Goal: Download file/media

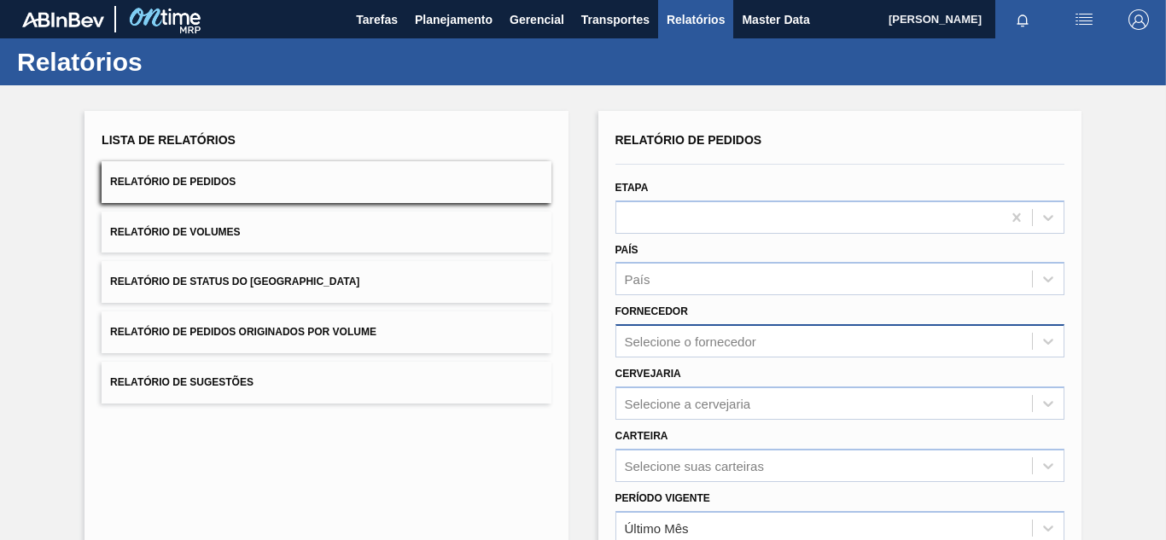
click at [697, 338] on div "Selecione o fornecedor" at bounding box center [839, 340] width 449 height 33
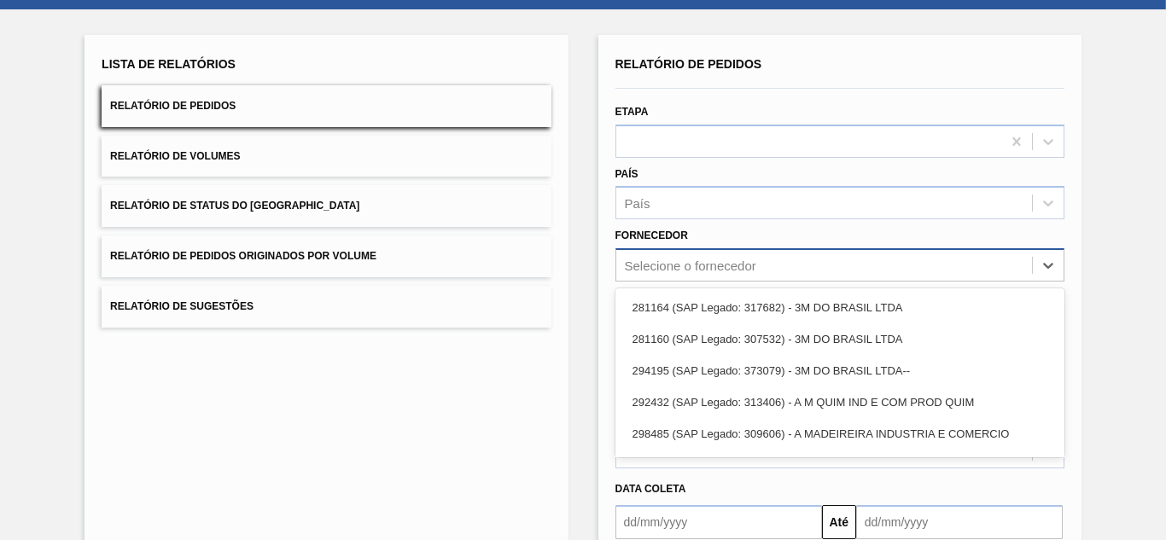
scroll to position [87, 0]
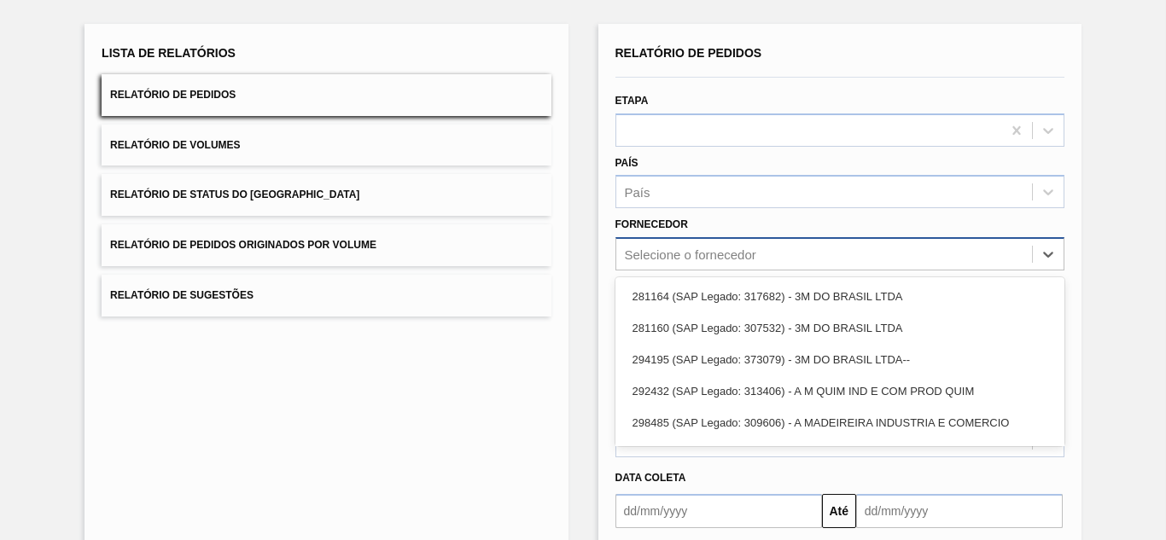
paste input "292512"
type input "292512"
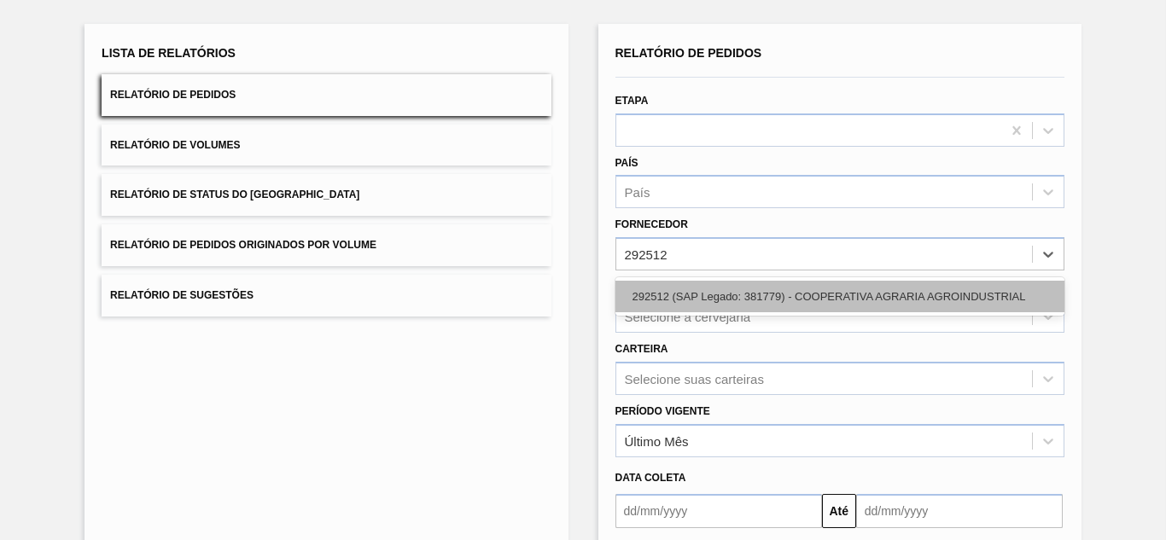
click at [675, 299] on div "292512 (SAP Legado: 381779) - COOPERATIVA AGRARIA AGROINDUSTRIAL" at bounding box center [839, 297] width 449 height 32
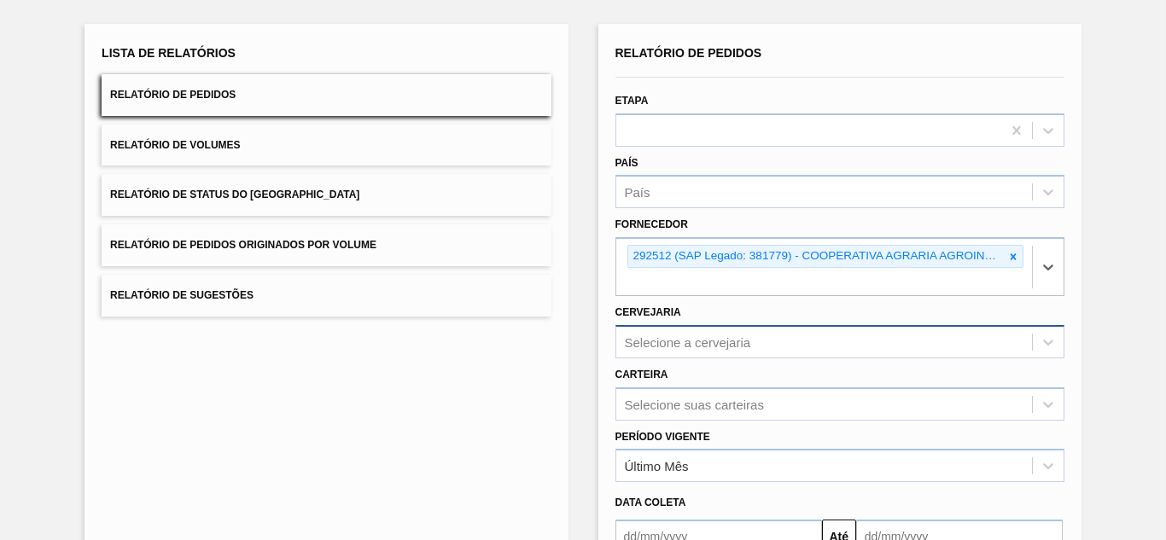
click at [715, 346] on div "Selecione a cervejaria" at bounding box center [839, 341] width 449 height 33
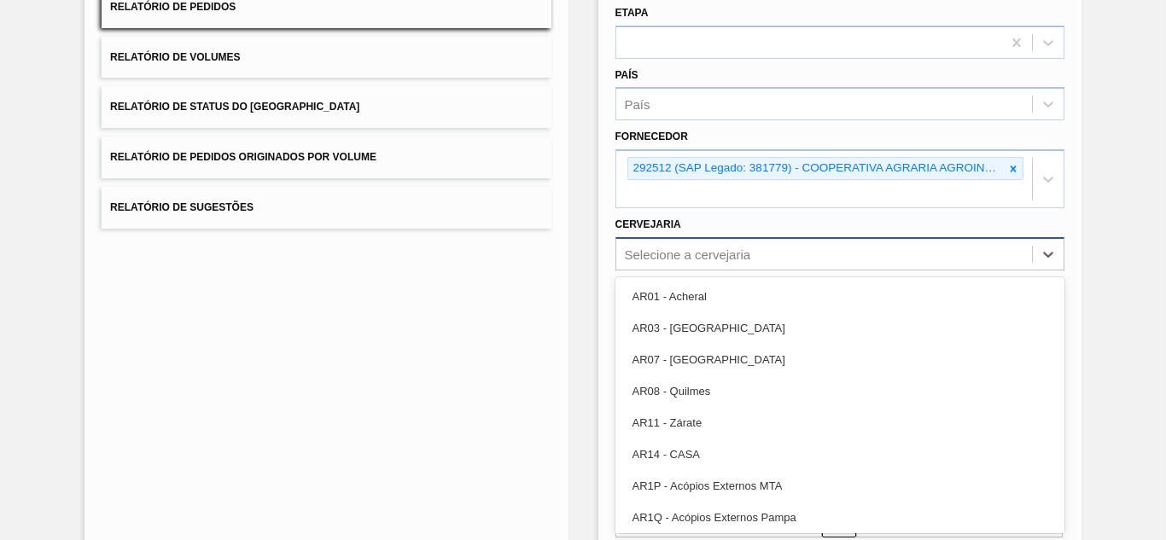
paste input "BR07"
type input "BR07"
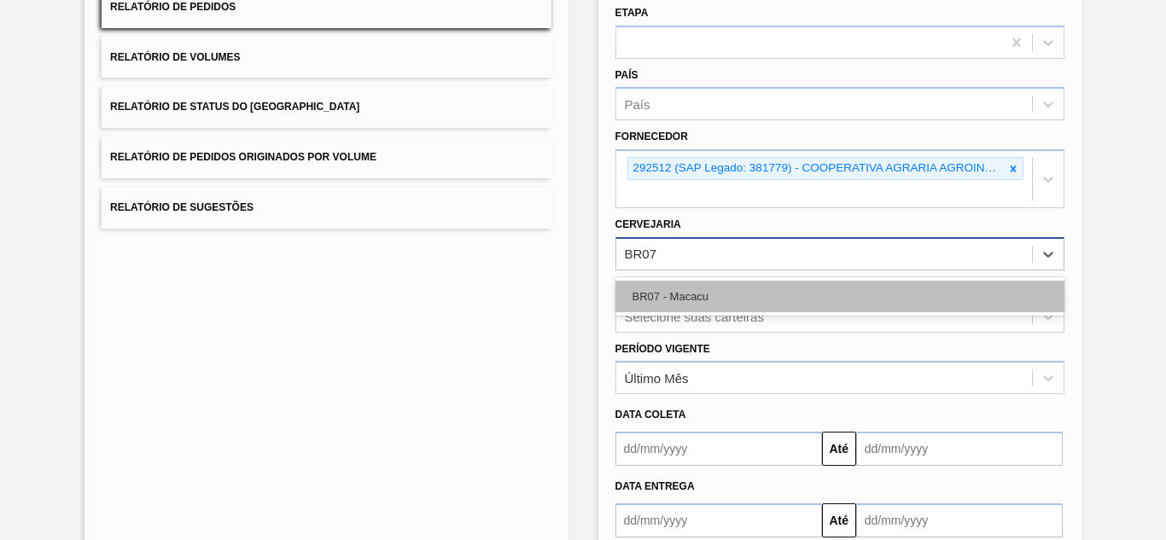
click at [699, 299] on div "BR07 - Macacu" at bounding box center [839, 297] width 449 height 32
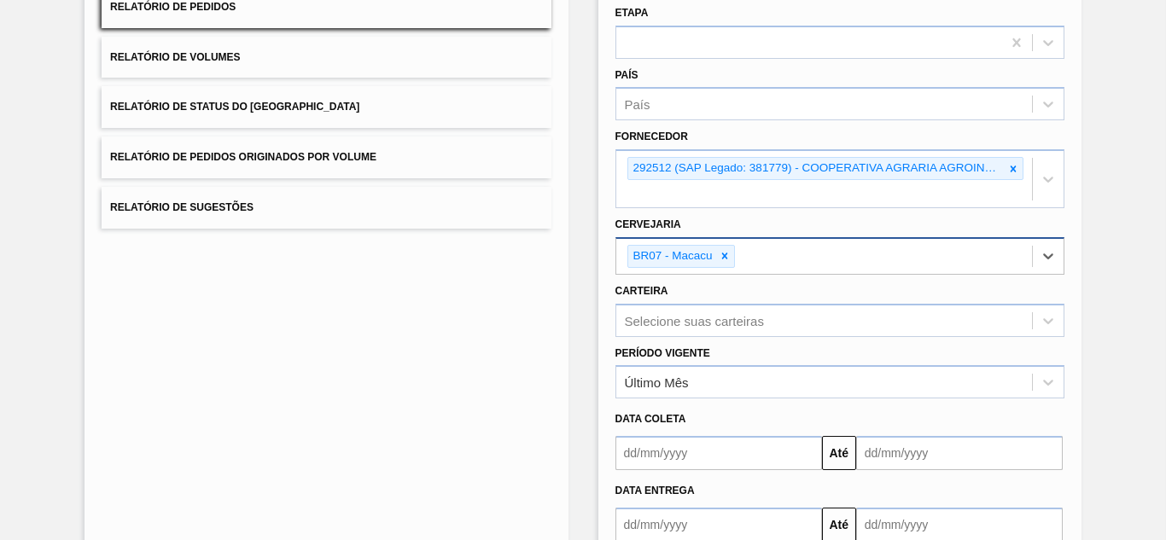
scroll to position [280, 0]
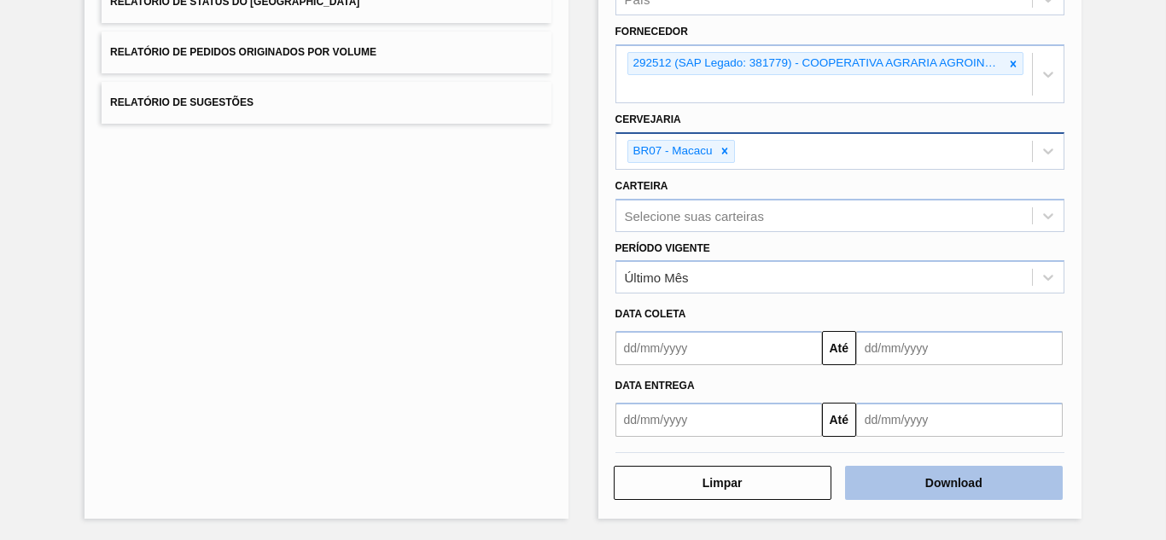
click at [922, 491] on button "Download" at bounding box center [954, 483] width 218 height 34
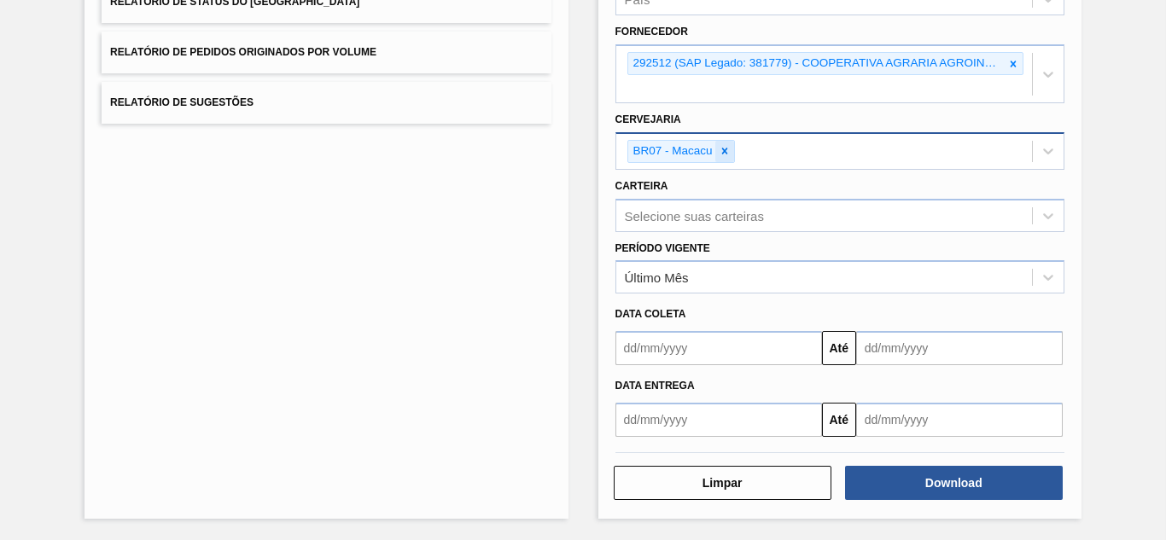
click at [723, 148] on icon at bounding box center [724, 151] width 12 height 12
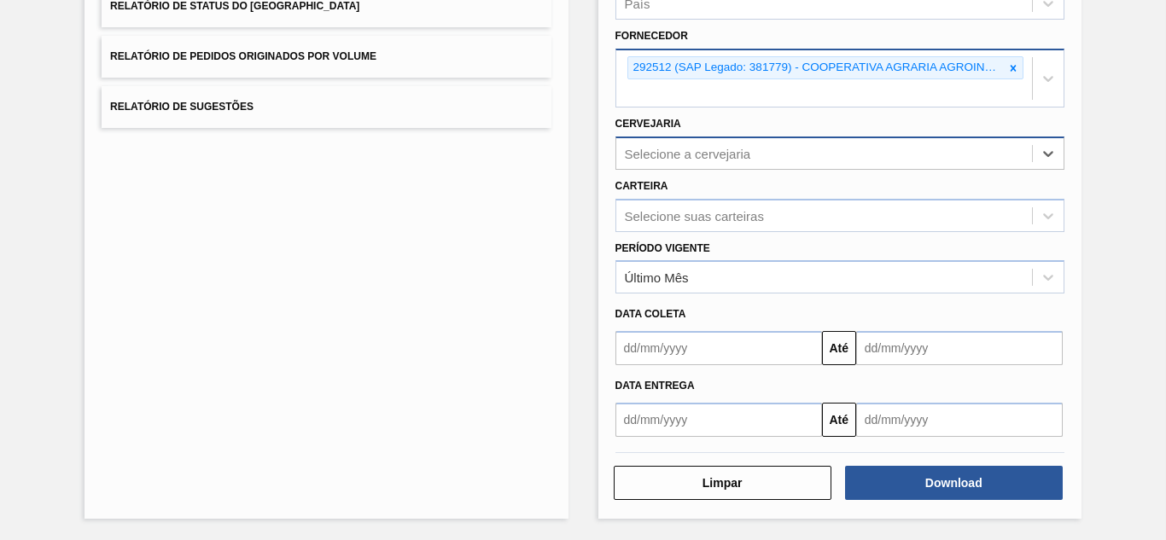
scroll to position [276, 0]
click at [1008, 62] on icon at bounding box center [1013, 68] width 12 height 12
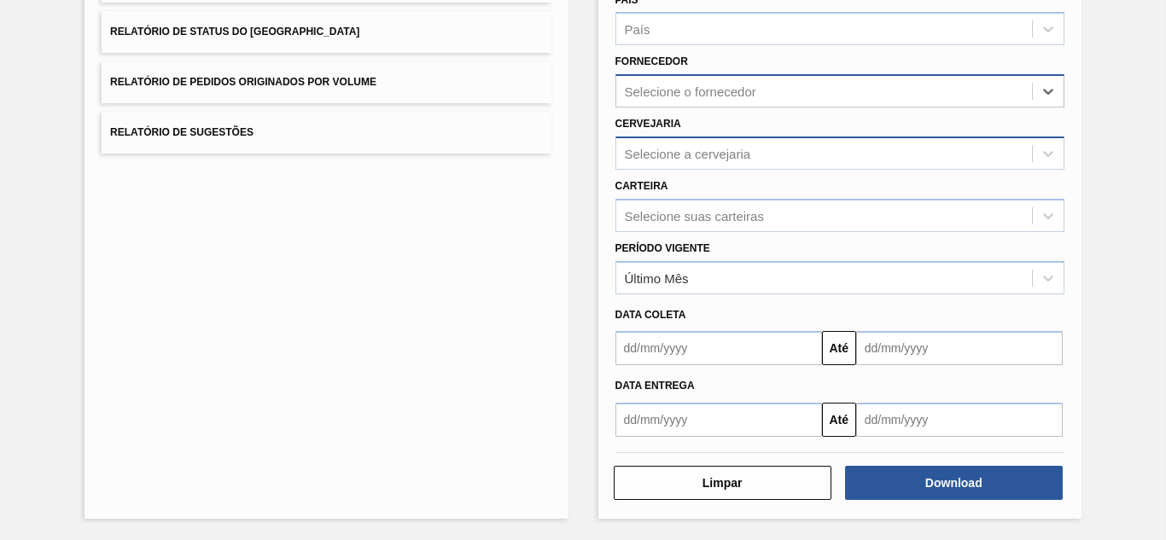
click at [680, 94] on div "Selecione o fornecedor" at bounding box center [690, 91] width 131 height 15
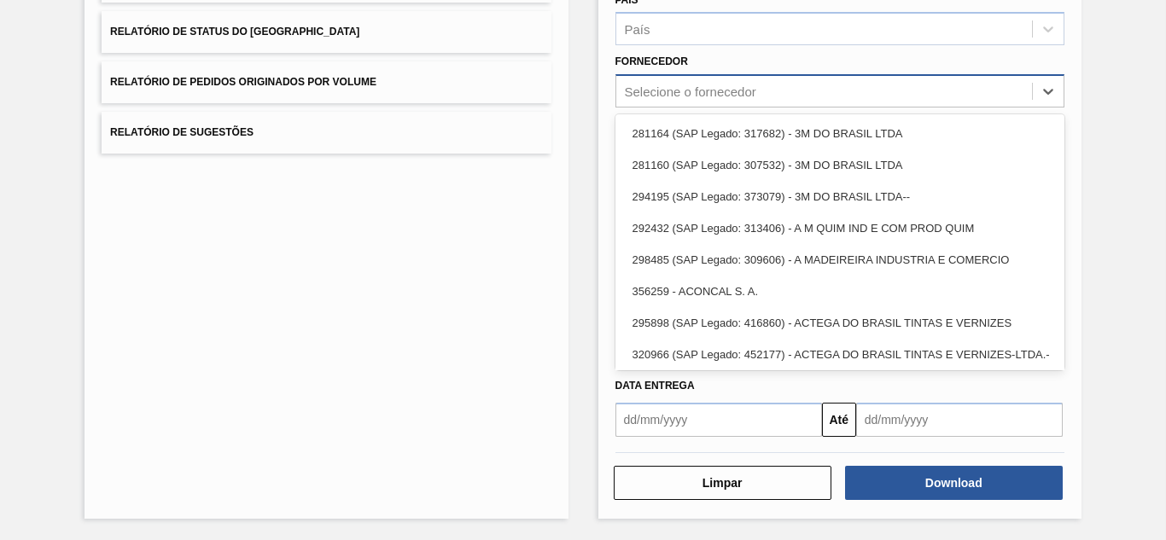
paste input "307331"
type input "307331"
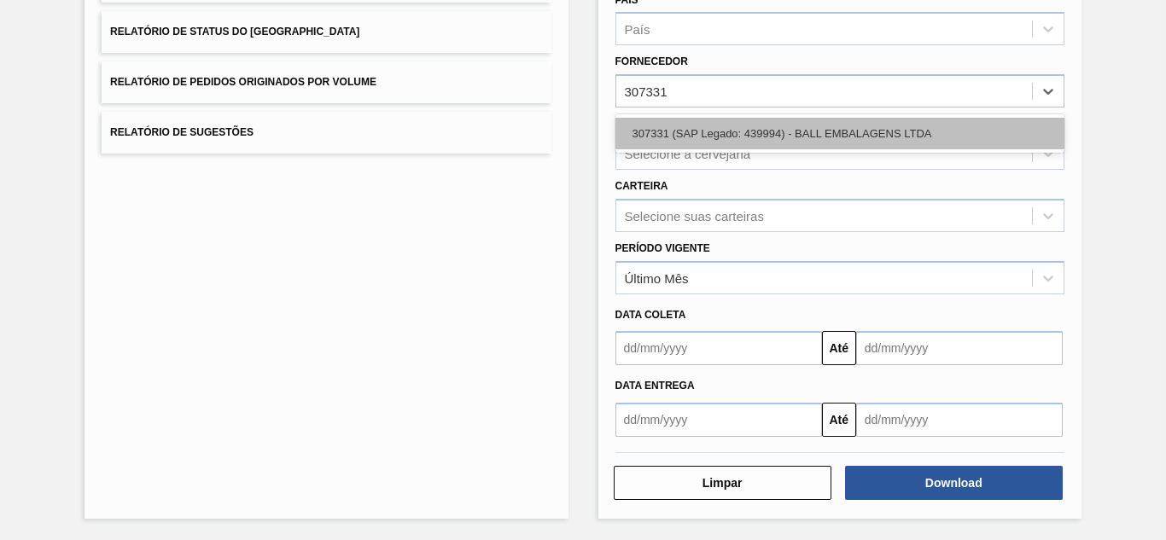
click at [668, 123] on div "307331 (SAP Legado: 439994) - BALL EMBALAGENS LTDA" at bounding box center [839, 134] width 449 height 32
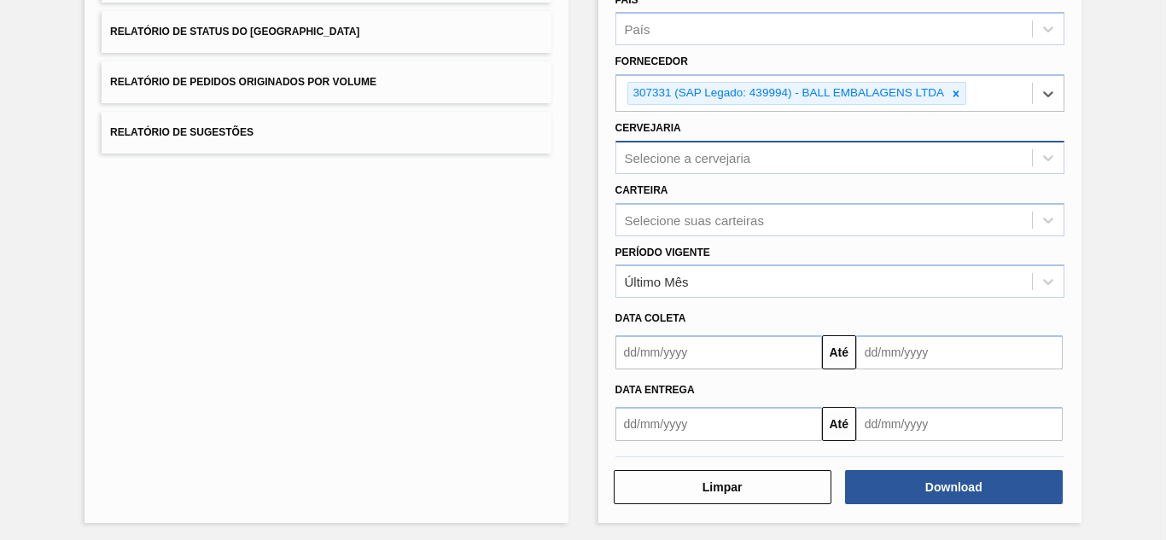
scroll to position [254, 0]
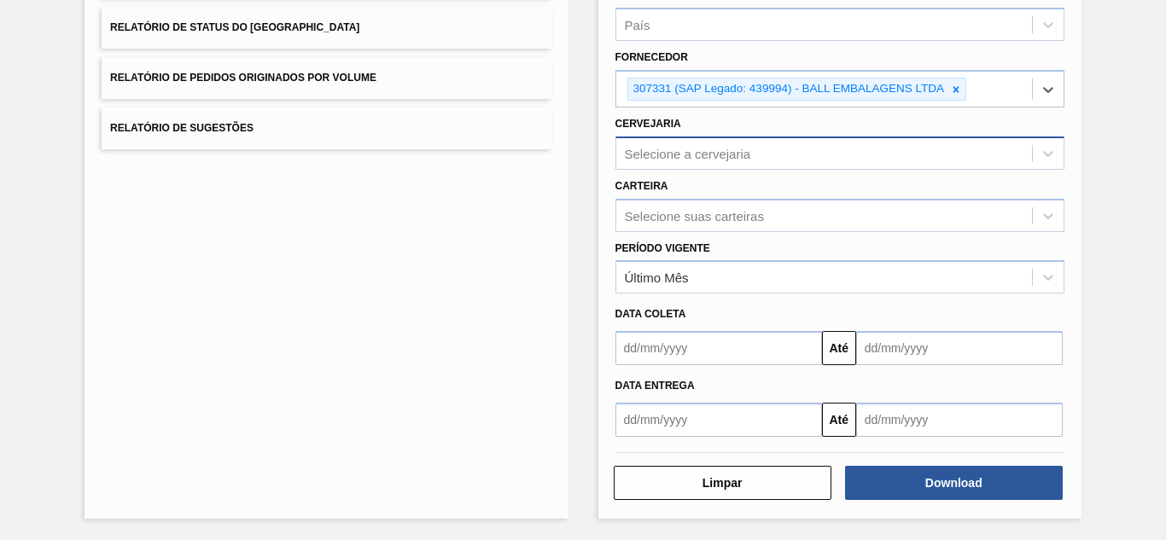
click at [685, 137] on div "Selecione a cervejaria" at bounding box center [839, 153] width 449 height 33
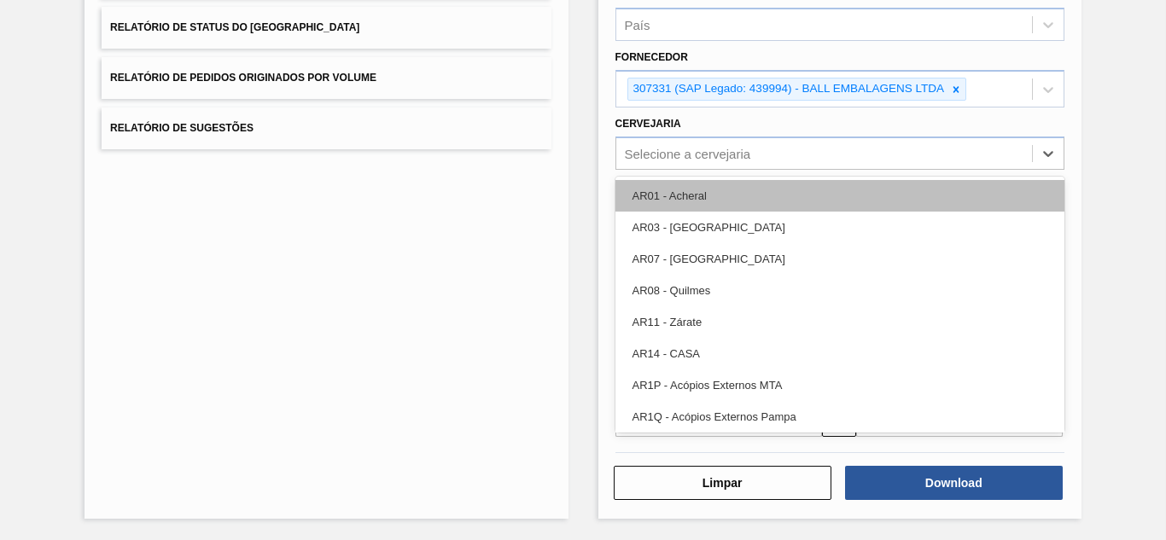
paste input "BR05"
type input "BR05"
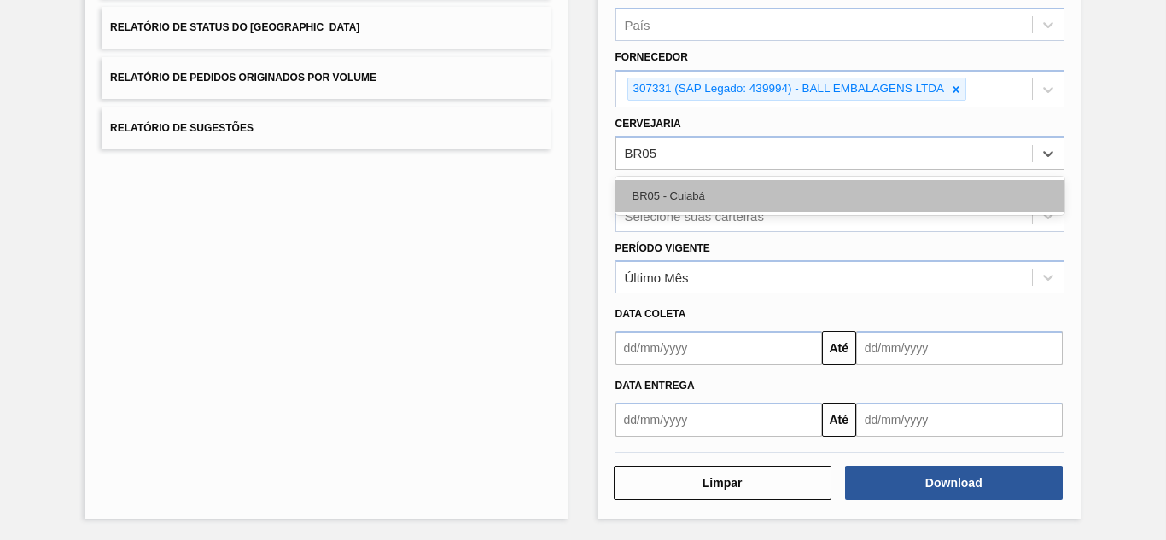
click at [666, 198] on div "BR05 - Cuiabá" at bounding box center [839, 196] width 449 height 32
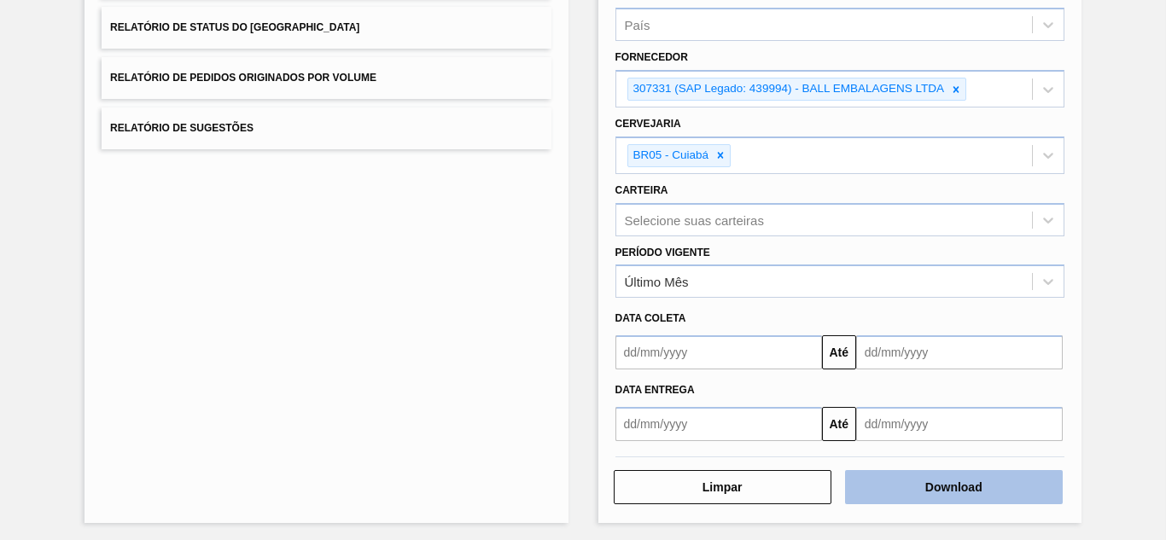
click at [895, 485] on button "Download" at bounding box center [954, 487] width 218 height 34
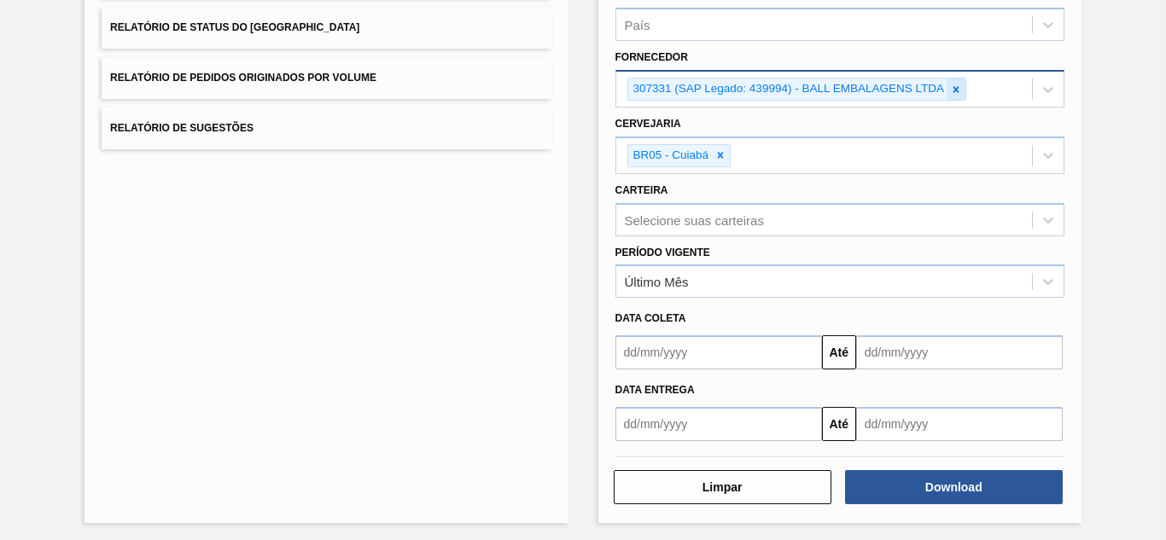
click at [951, 90] on icon at bounding box center [956, 90] width 12 height 12
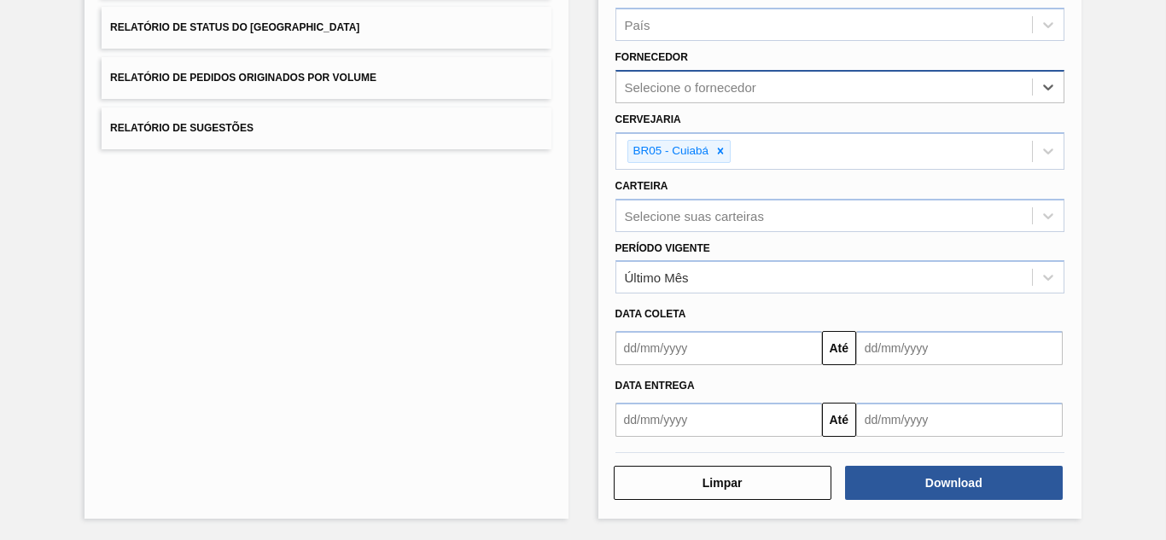
paste input "290167"
type input "290167"
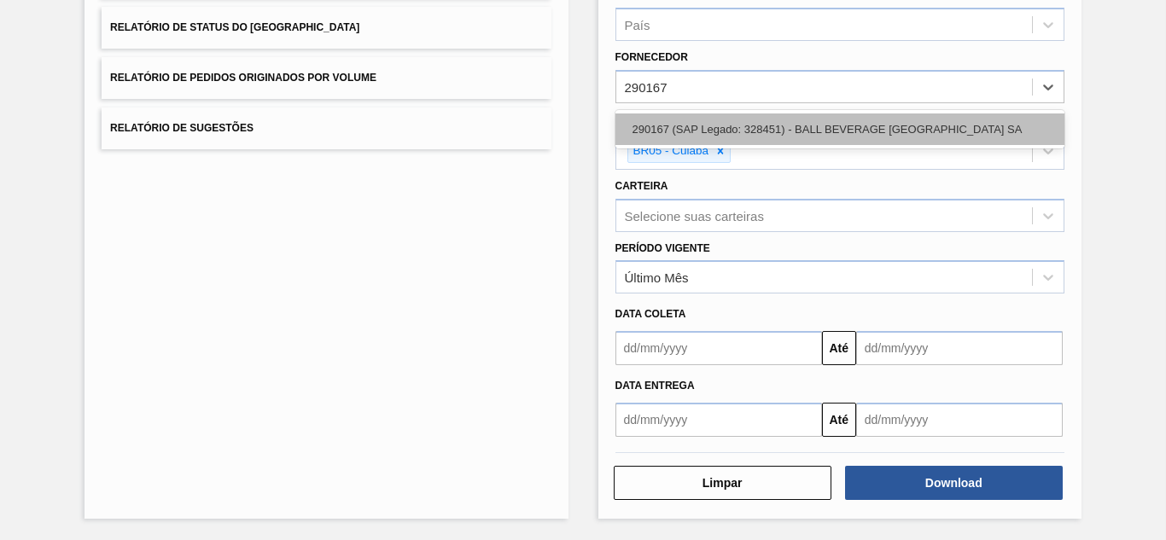
click at [701, 120] on div "290167 (SAP Legado: 328451) - BALL BEVERAGE [GEOGRAPHIC_DATA] SA" at bounding box center [839, 129] width 449 height 32
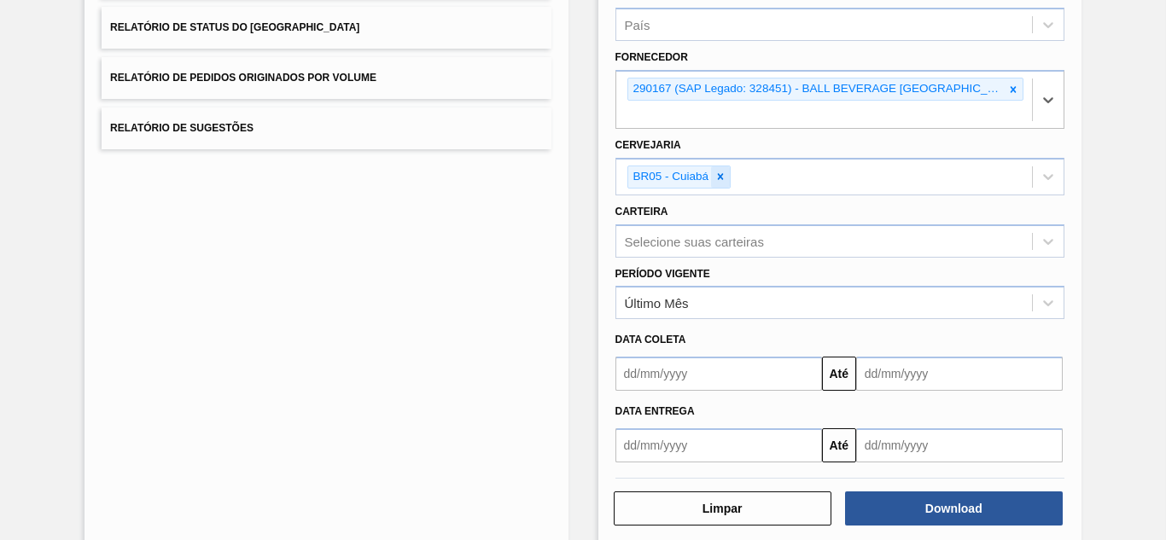
click at [720, 177] on icon at bounding box center [721, 177] width 6 height 6
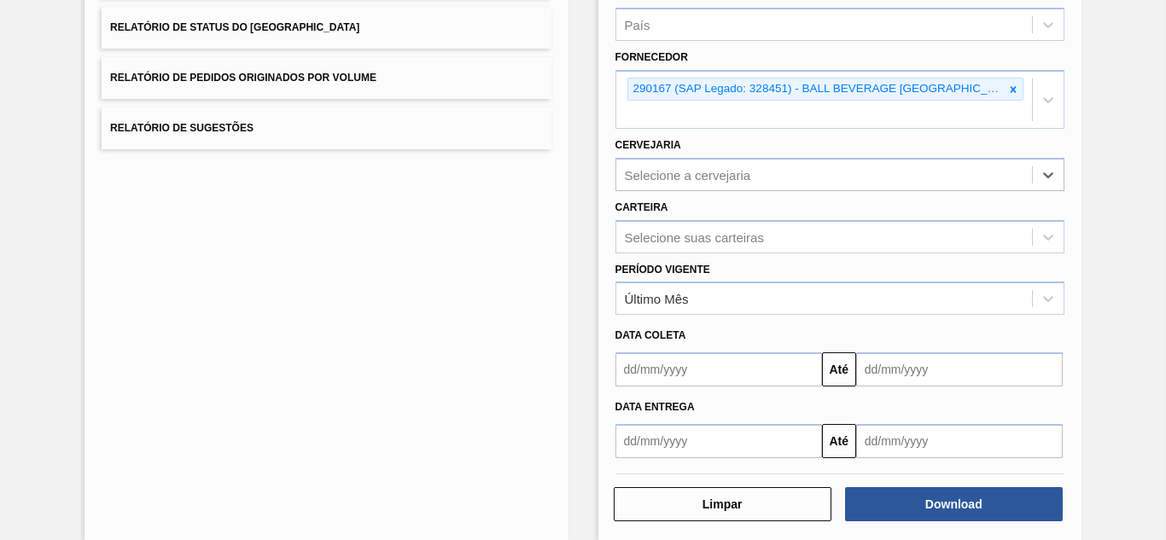
paste input "BR05"
type input "BR05"
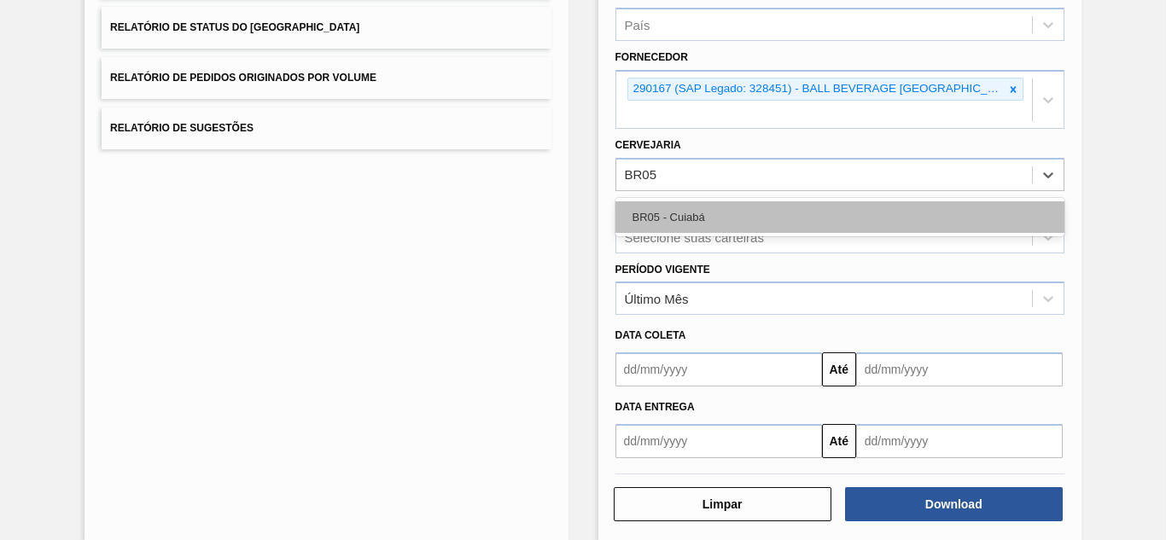
click at [689, 215] on div "BR05 - Cuiabá" at bounding box center [839, 217] width 449 height 32
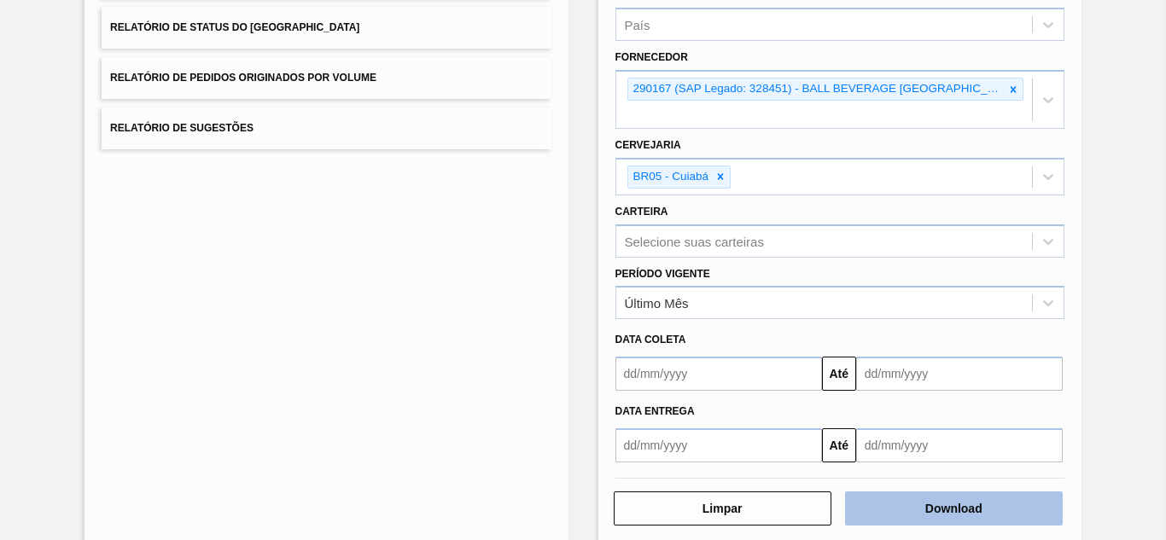
click at [912, 503] on button "Download" at bounding box center [954, 508] width 218 height 34
